Goal: Check status: Check status

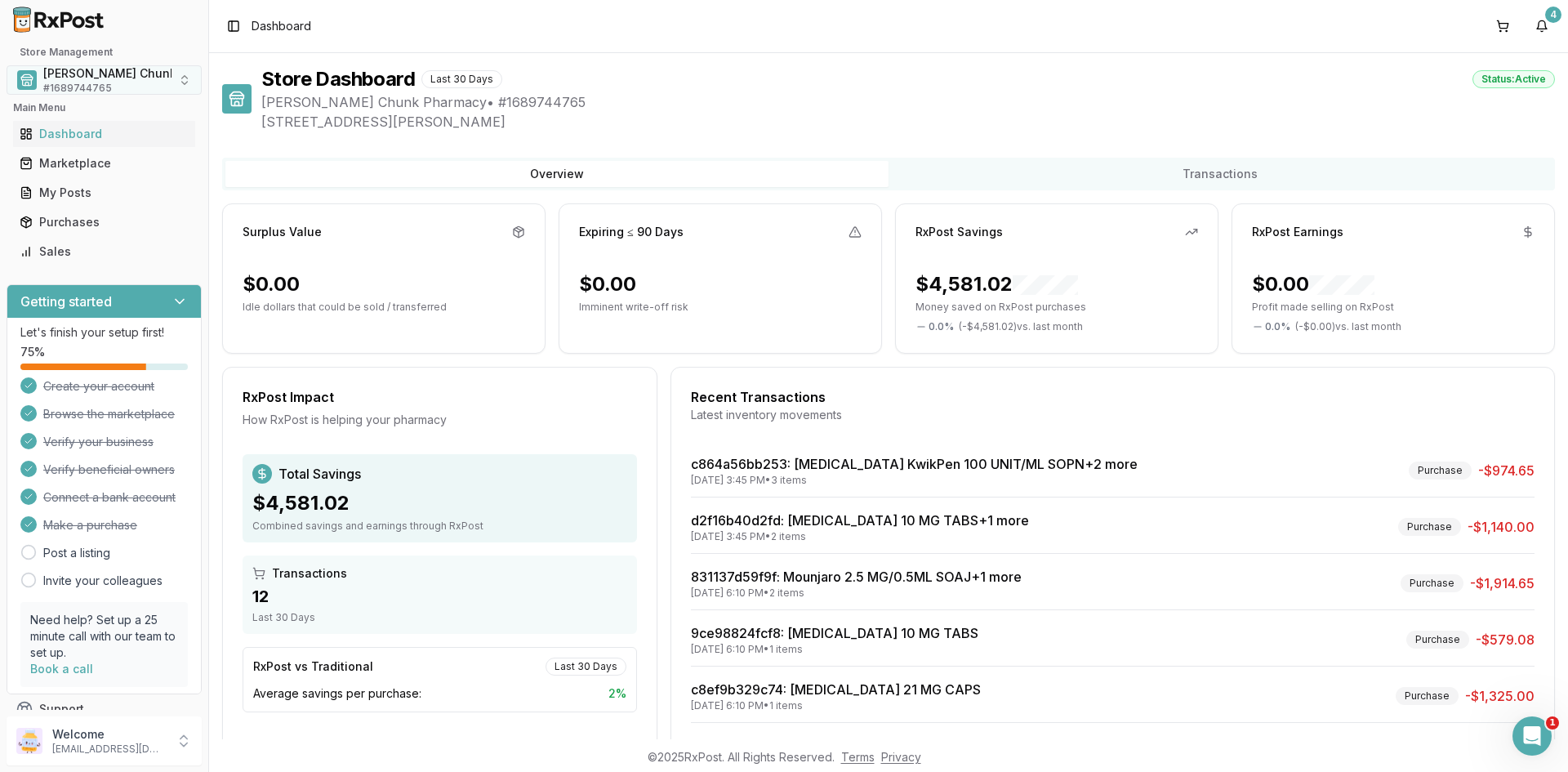
click at [72, 82] on span "# 1689744765" at bounding box center [77, 88] width 69 height 13
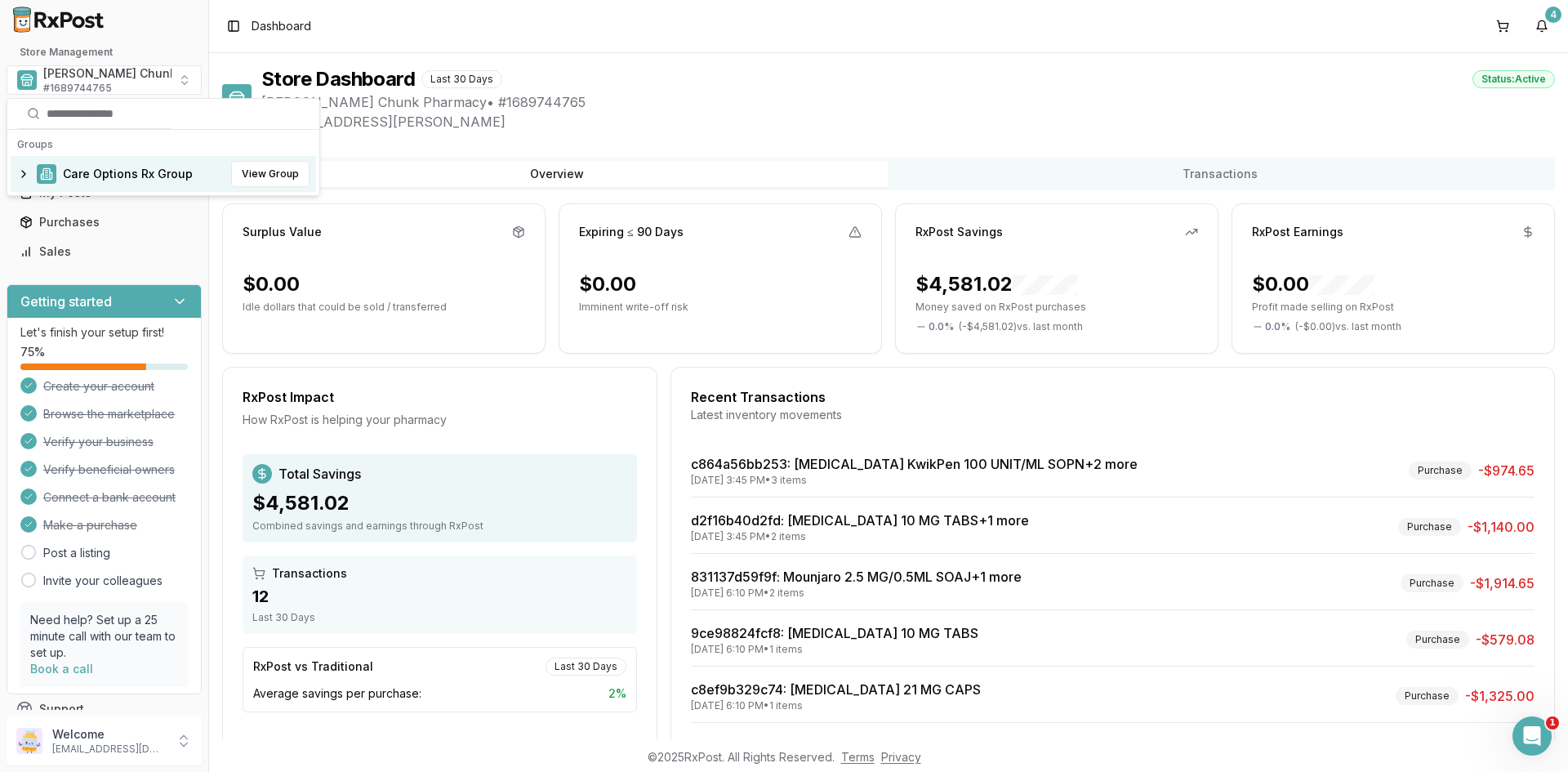
click at [98, 174] on span "Care Options Rx Group" at bounding box center [128, 173] width 130 height 16
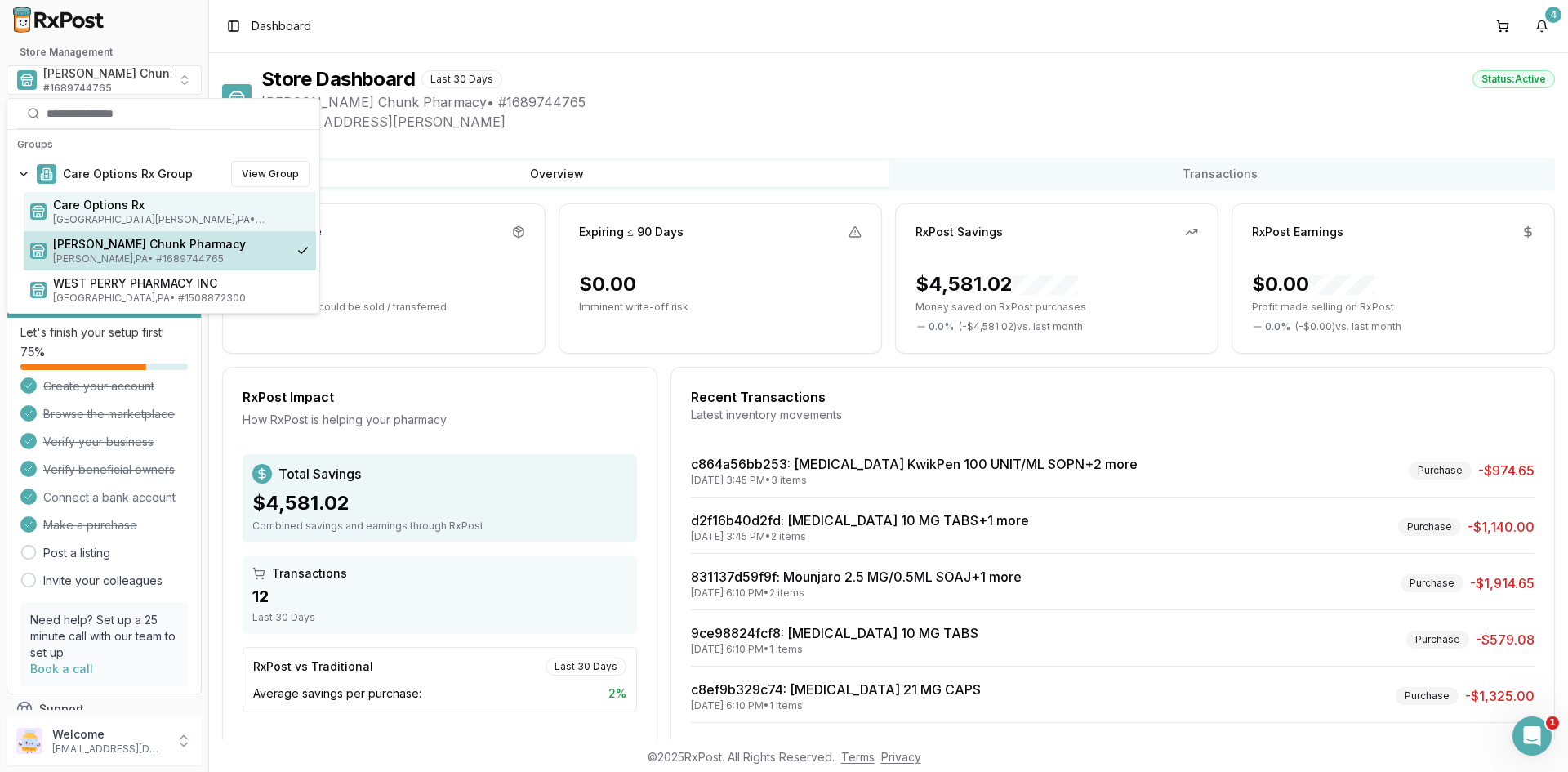
click at [92, 203] on span "Care Options Rx" at bounding box center [180, 205] width 256 height 16
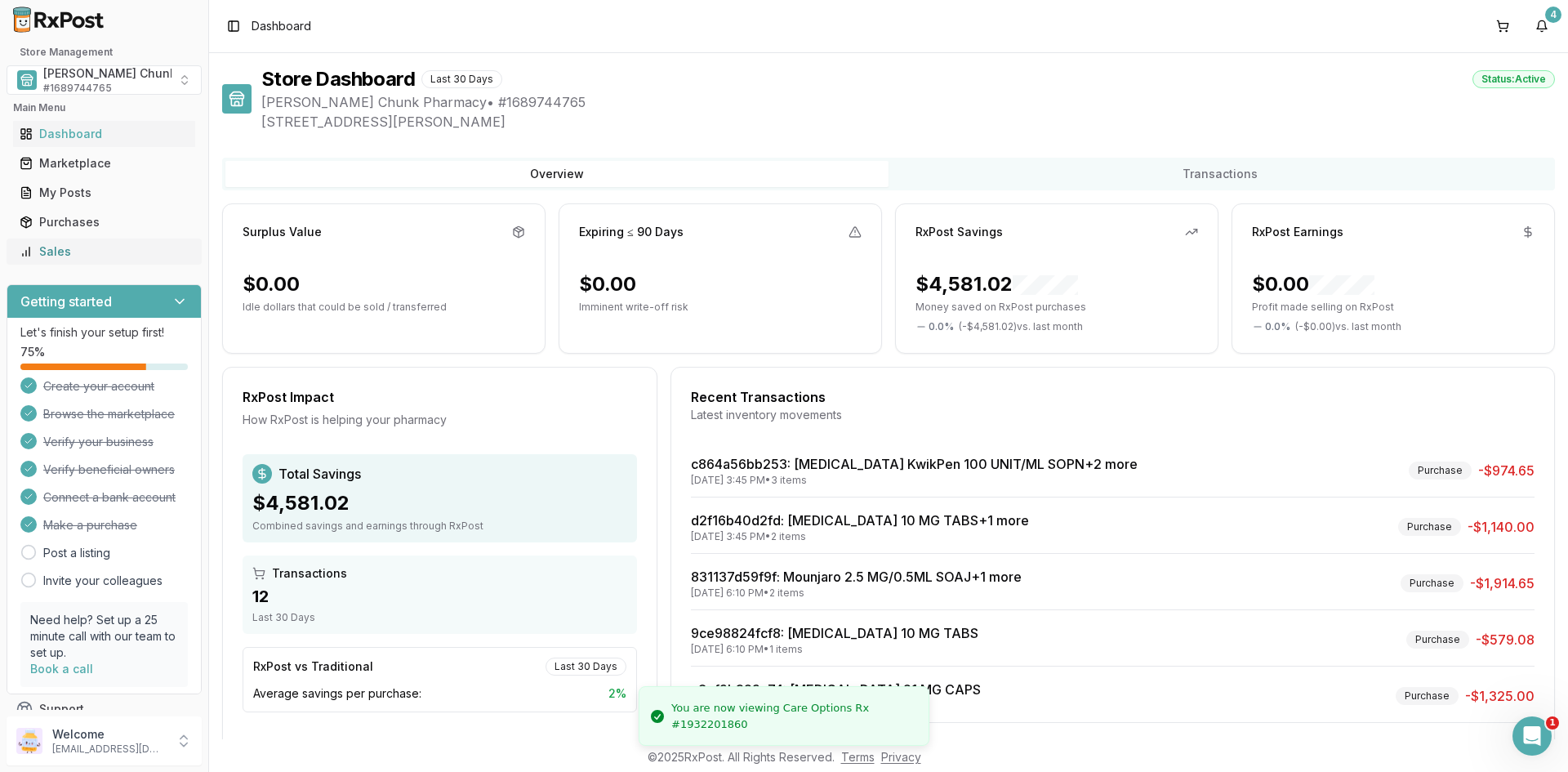
drag, startPoint x: 64, startPoint y: 224, endPoint x: 111, endPoint y: 249, distance: 53.2
click at [65, 224] on div "Purchases" at bounding box center [105, 222] width 169 height 16
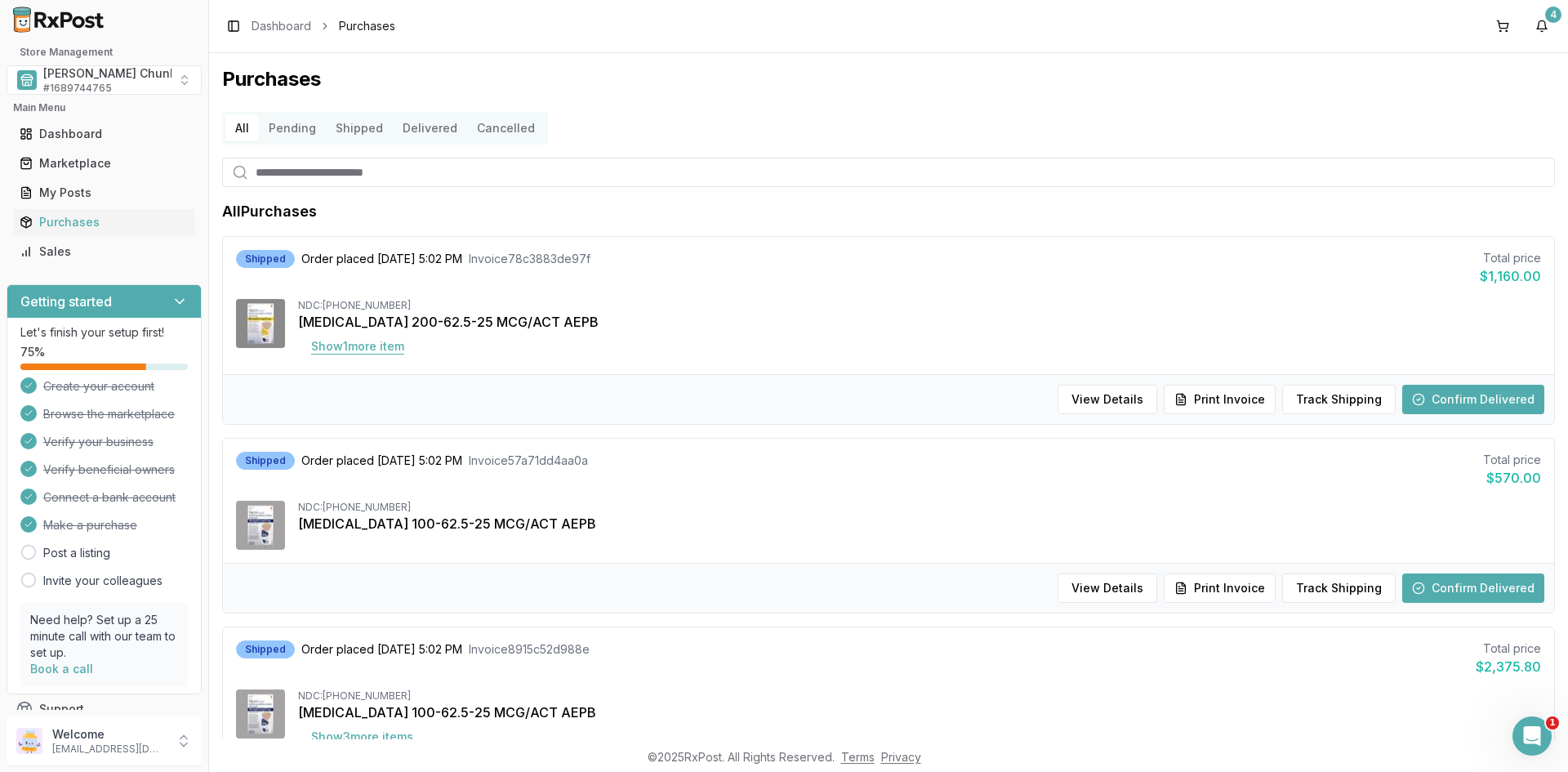
click at [329, 347] on button "Show 1 more item" at bounding box center [358, 347] width 120 height 30
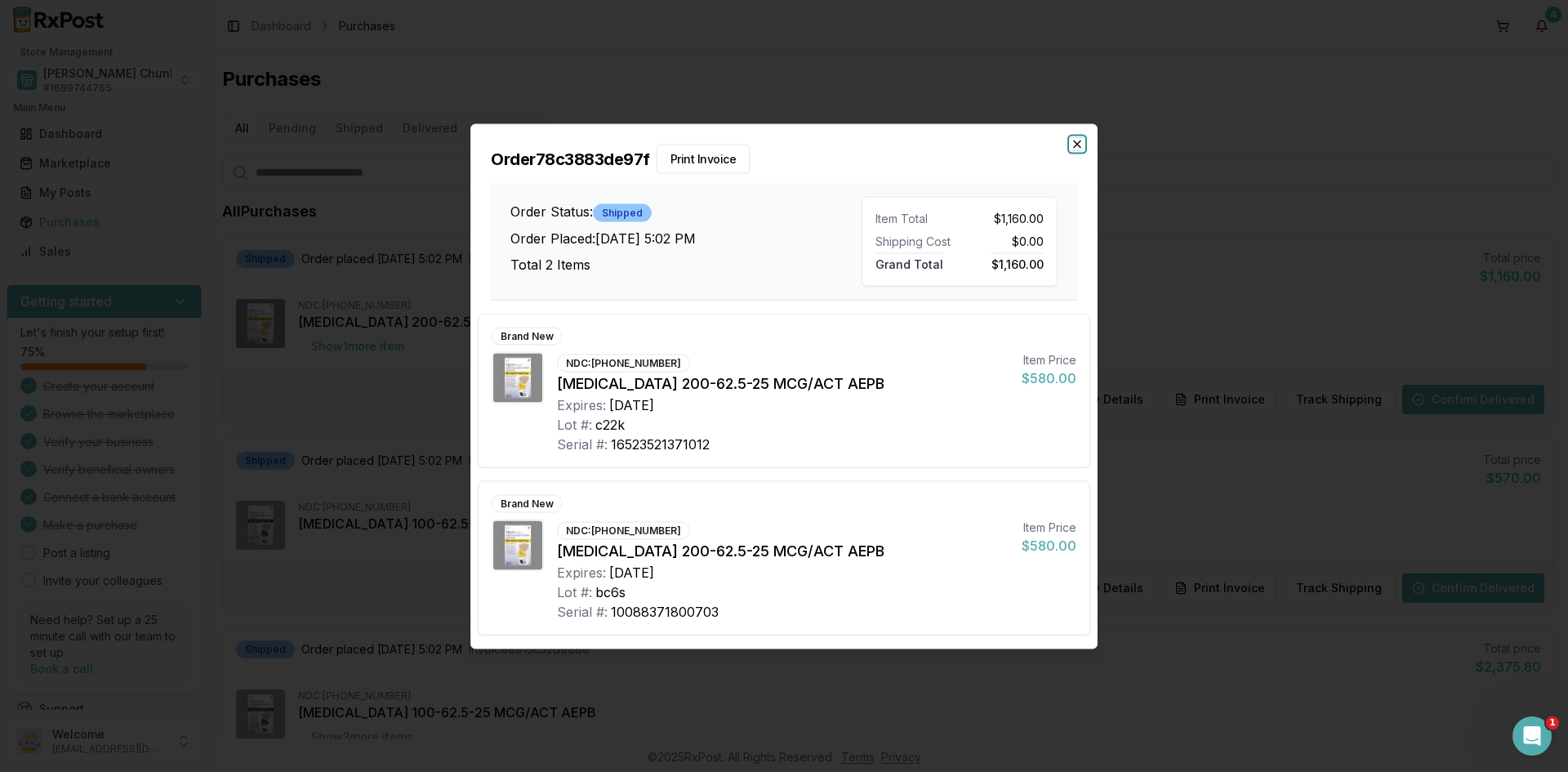
click at [1077, 137] on icon "button" at bounding box center [1077, 143] width 13 height 13
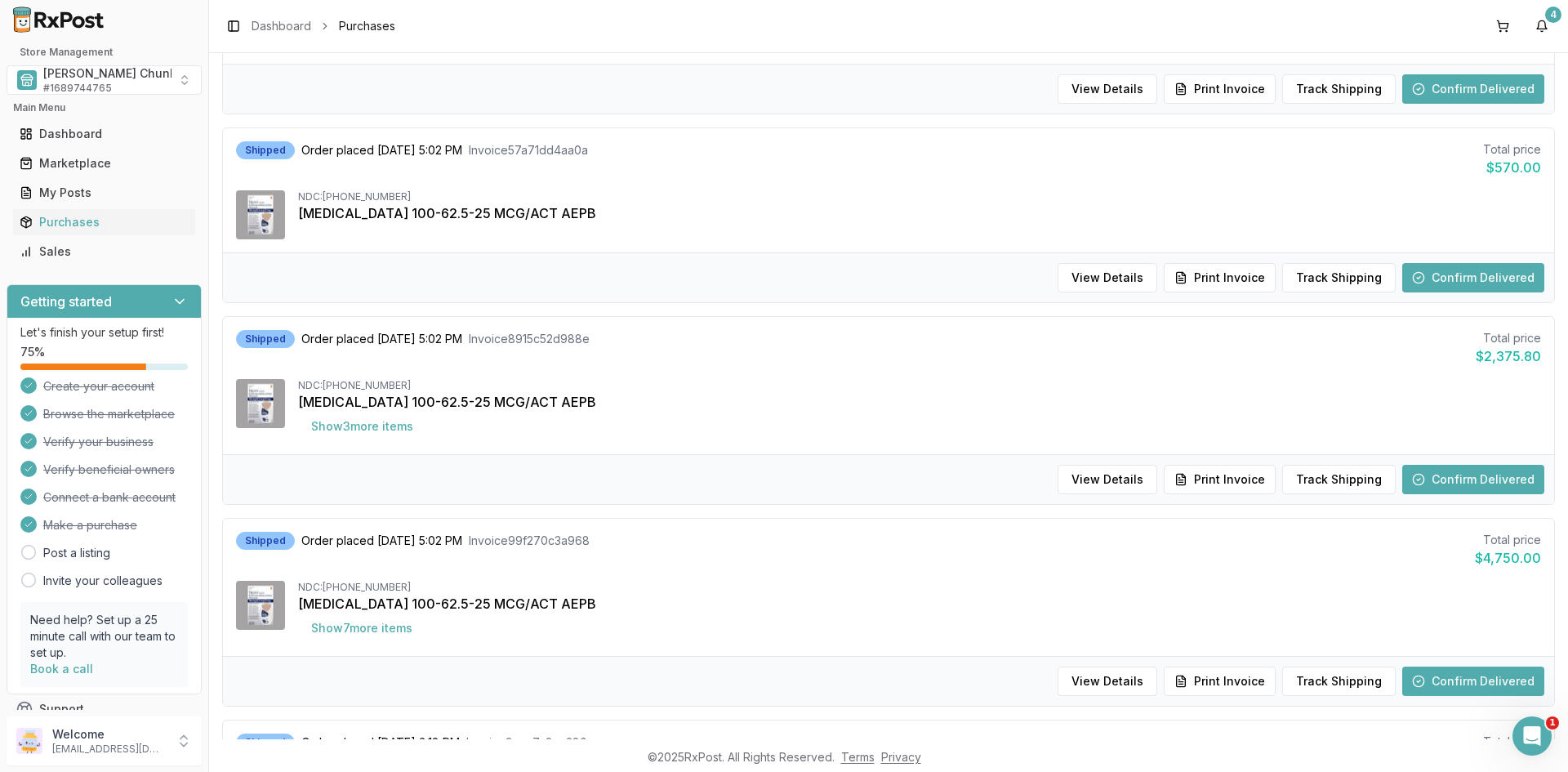
scroll to position [327, 0]
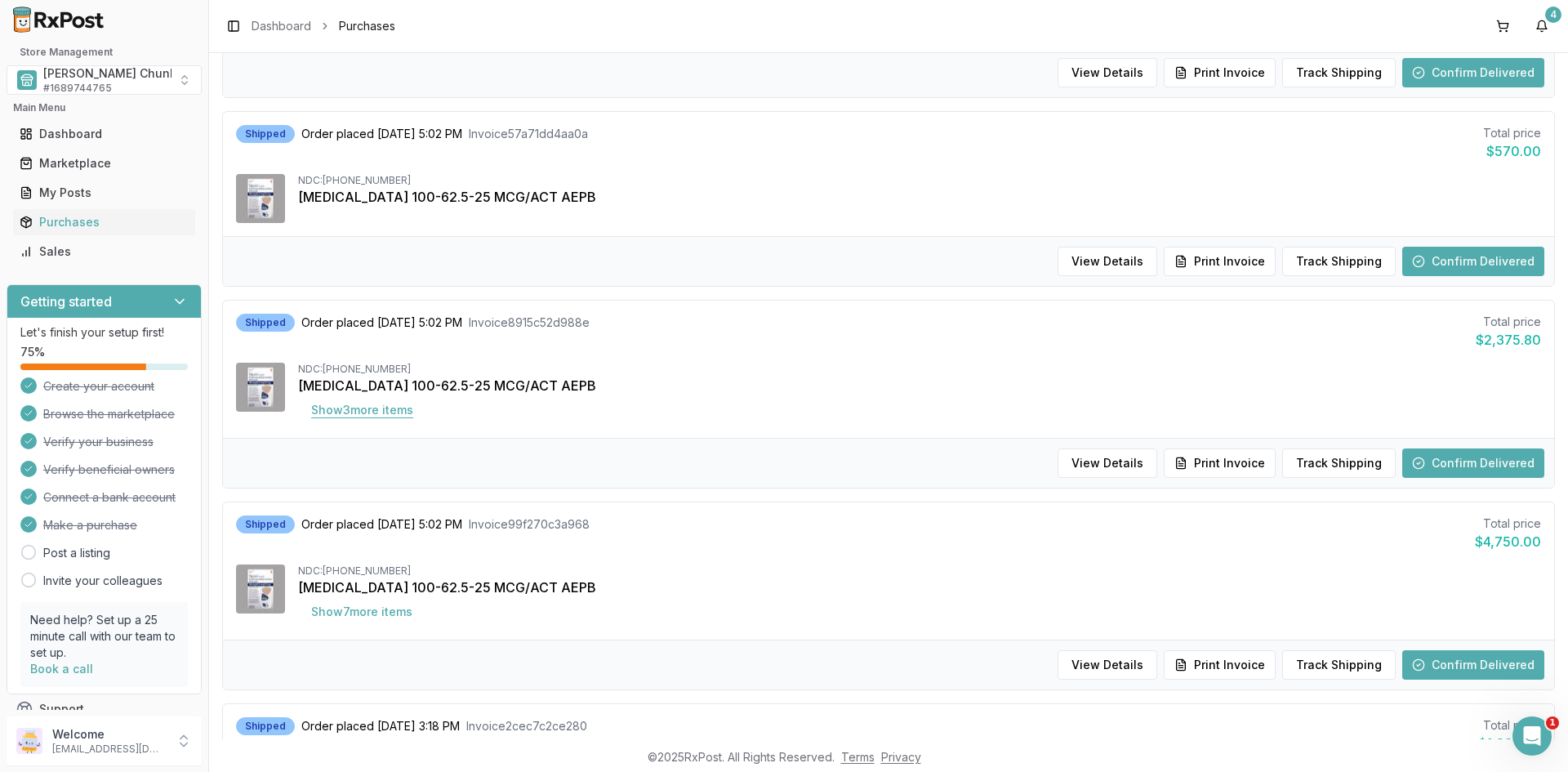
click at [339, 410] on button "Show 3 more item s" at bounding box center [362, 410] width 129 height 30
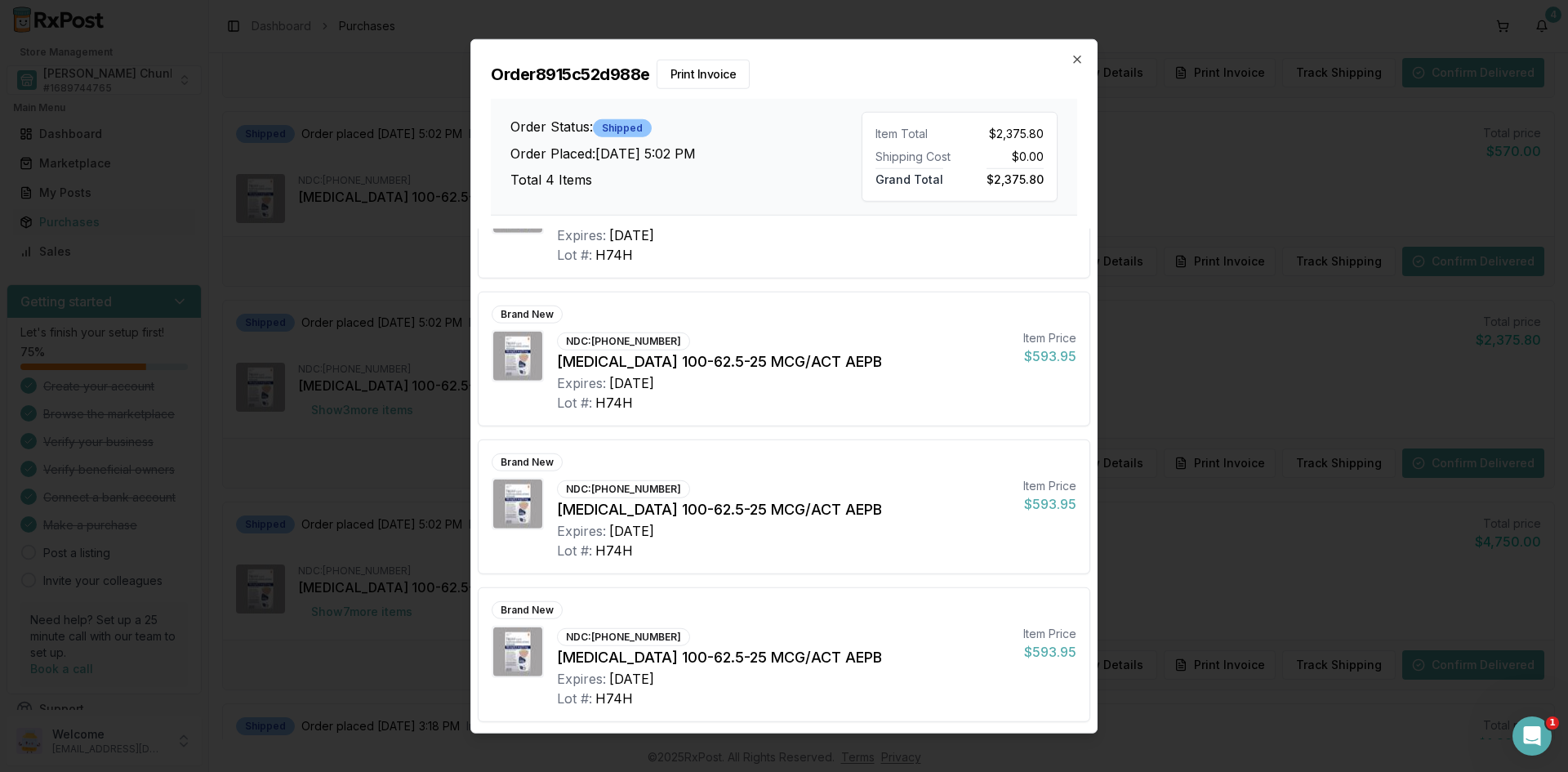
scroll to position [87, 0]
click at [1077, 57] on icon "button" at bounding box center [1077, 58] width 13 height 13
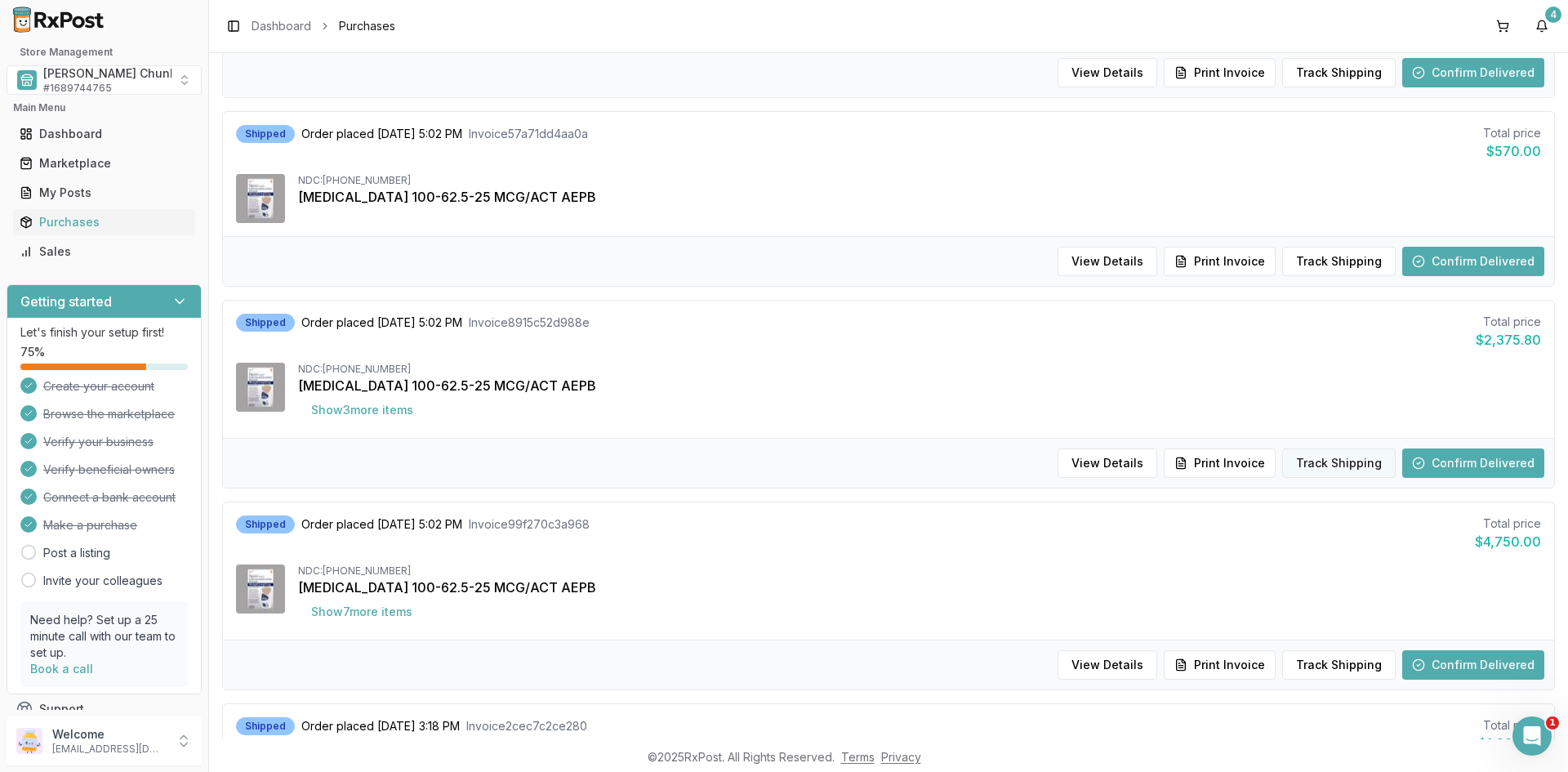
click at [1309, 460] on button "Track Shipping" at bounding box center [1339, 463] width 114 height 30
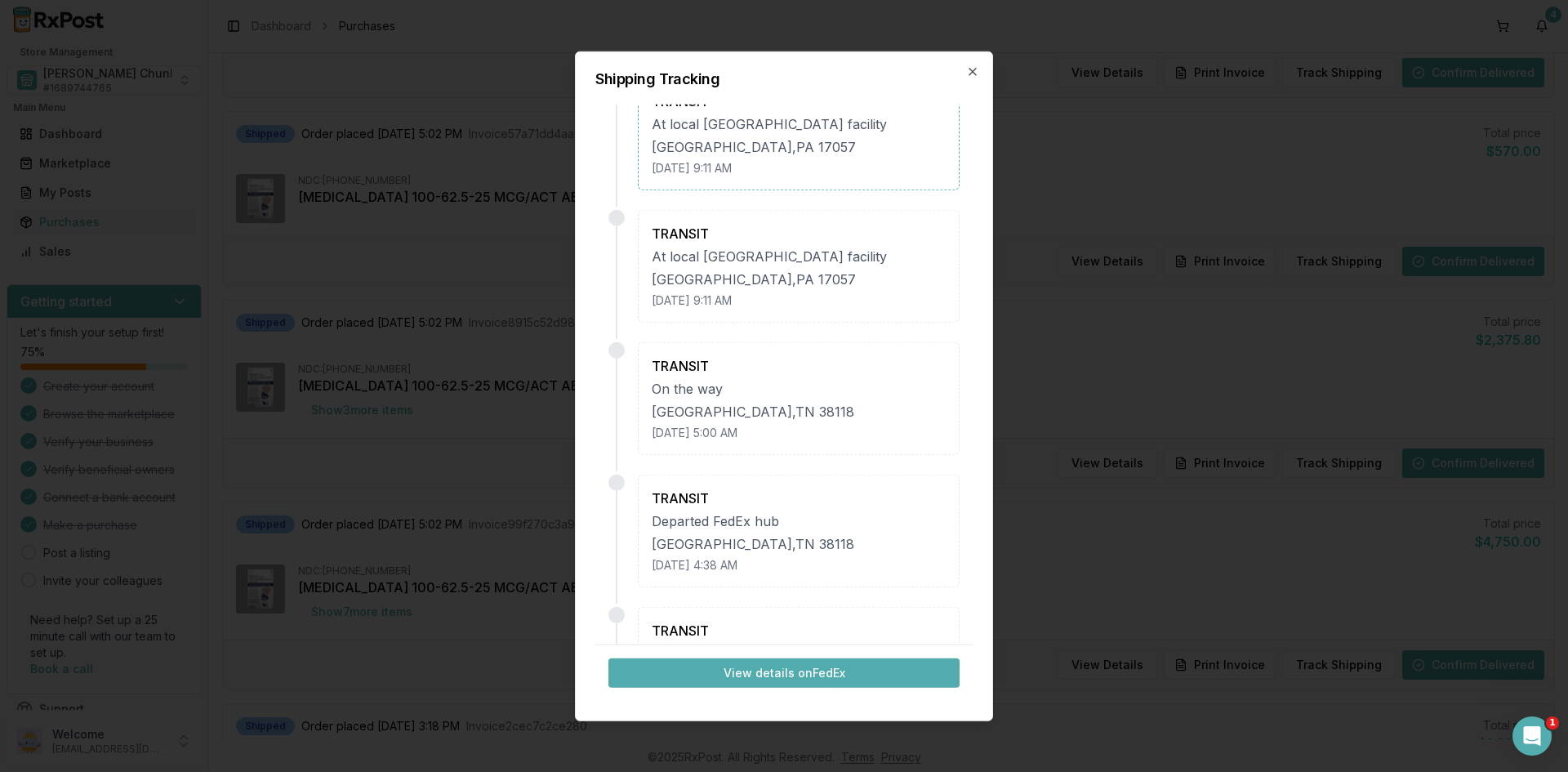
scroll to position [0, 0]
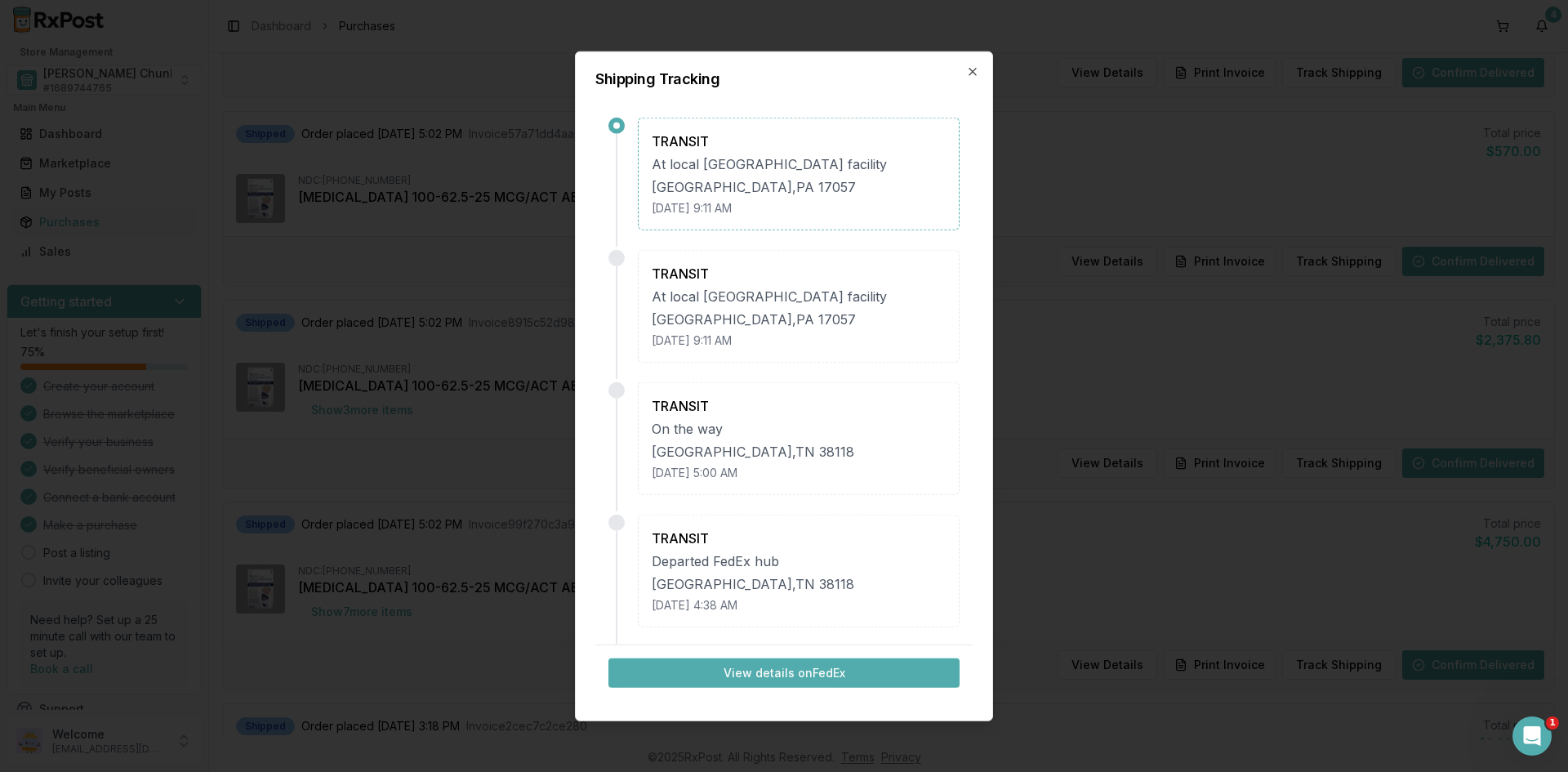
click at [735, 670] on button "View details on FedEx" at bounding box center [784, 673] width 352 height 30
drag, startPoint x: 972, startPoint y: 68, endPoint x: 487, endPoint y: 34, distance: 486.2
click at [963, 68] on div "Shipping Tracking TRANSIT At local [GEOGRAPHIC_DATA] facility [GEOGRAPHIC_DATA]…" at bounding box center [784, 386] width 418 height 670
click at [967, 68] on icon "button" at bounding box center [972, 71] width 13 height 13
